Goal: Navigation & Orientation: Find specific page/section

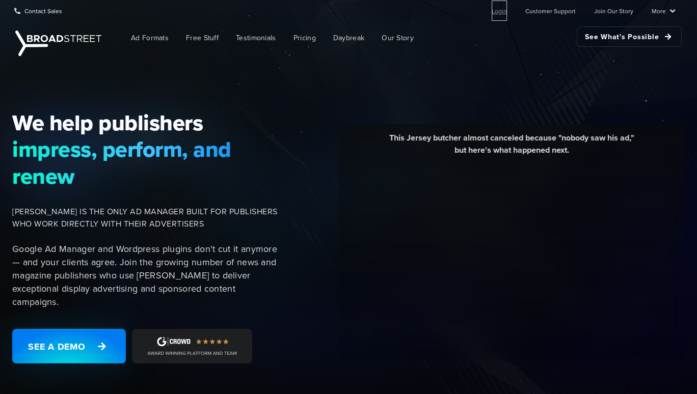
click at [498, 14] on link "Login" at bounding box center [499, 11] width 15 height 20
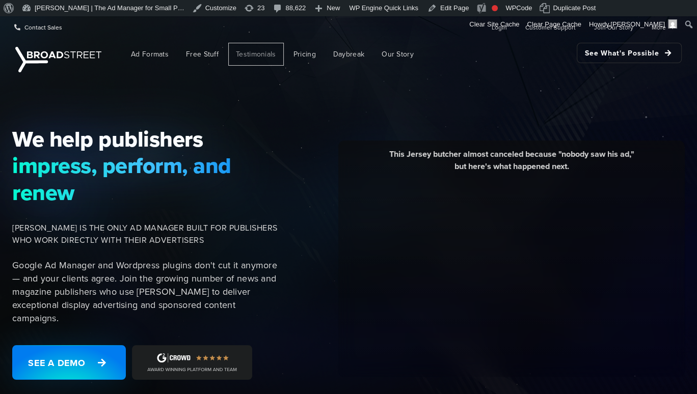
click at [273, 51] on span "Testimonials" at bounding box center [256, 54] width 40 height 11
